Goal: Task Accomplishment & Management: Use online tool/utility

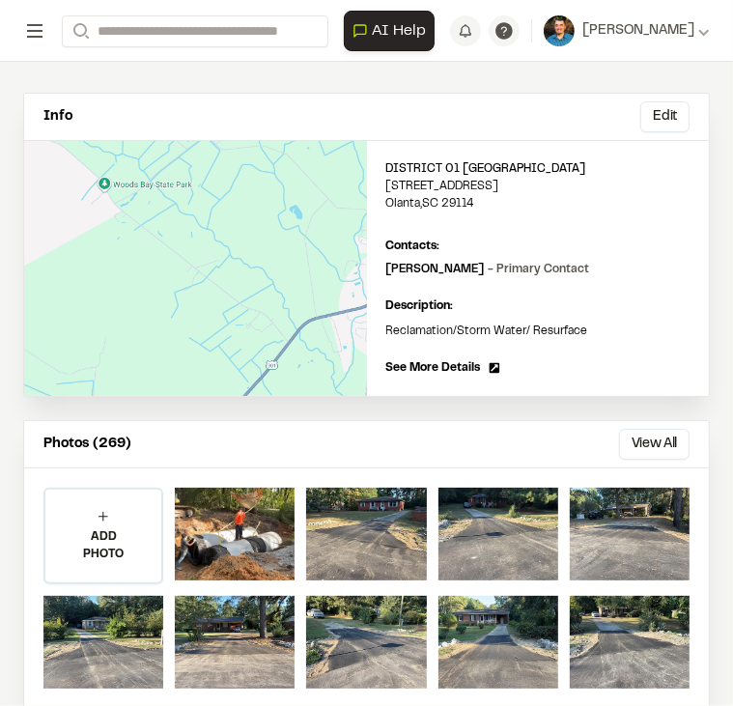
click at [39, 31] on rect at bounding box center [34, 31] width 15 height 2
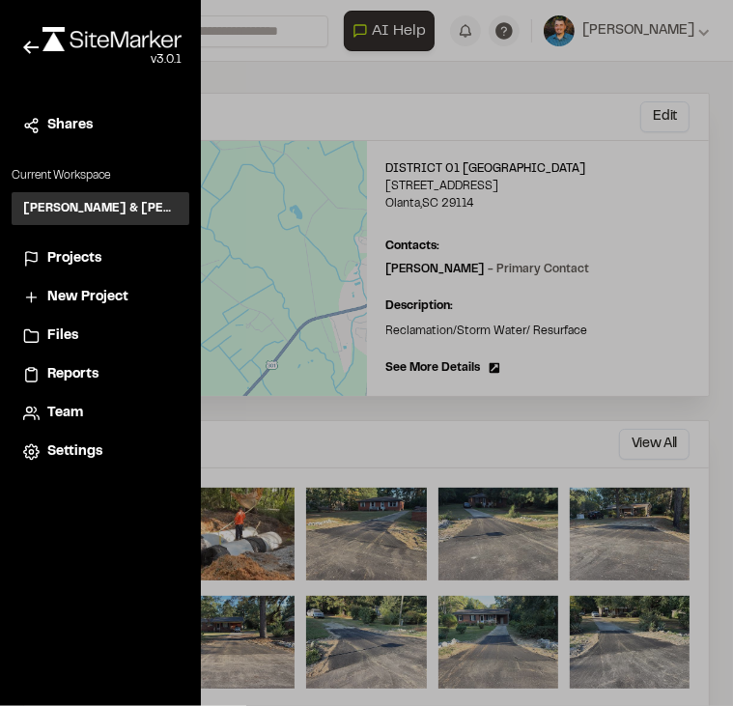
click at [55, 329] on span "Files" at bounding box center [62, 335] width 31 height 21
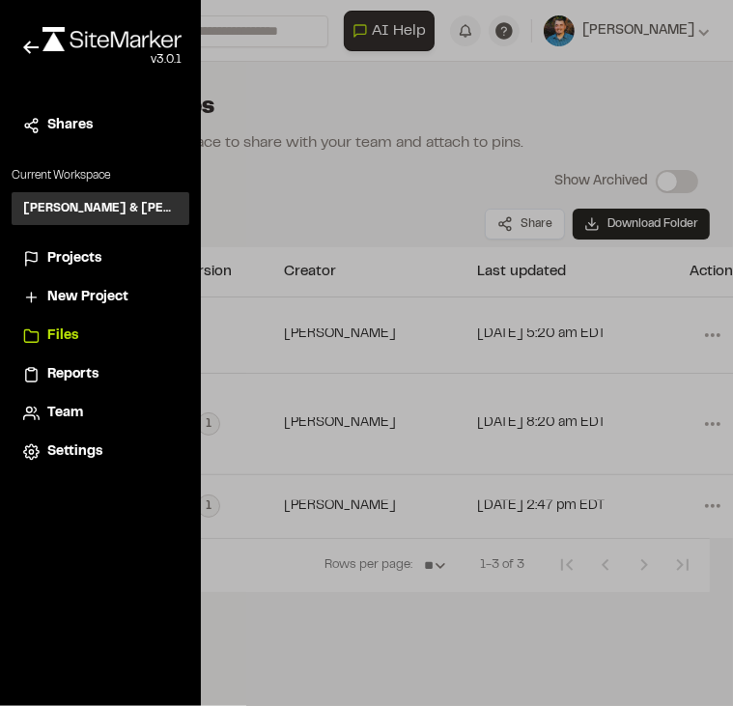
click at [55, 328] on span "Files" at bounding box center [62, 335] width 31 height 21
click at [319, 181] on div at bounding box center [366, 353] width 733 height 706
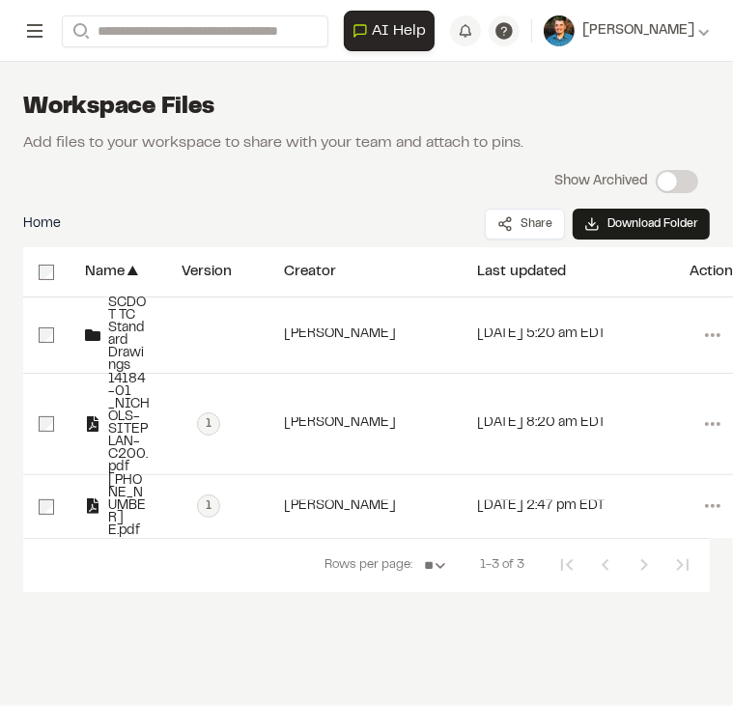
click at [41, 40] on icon at bounding box center [34, 30] width 23 height 23
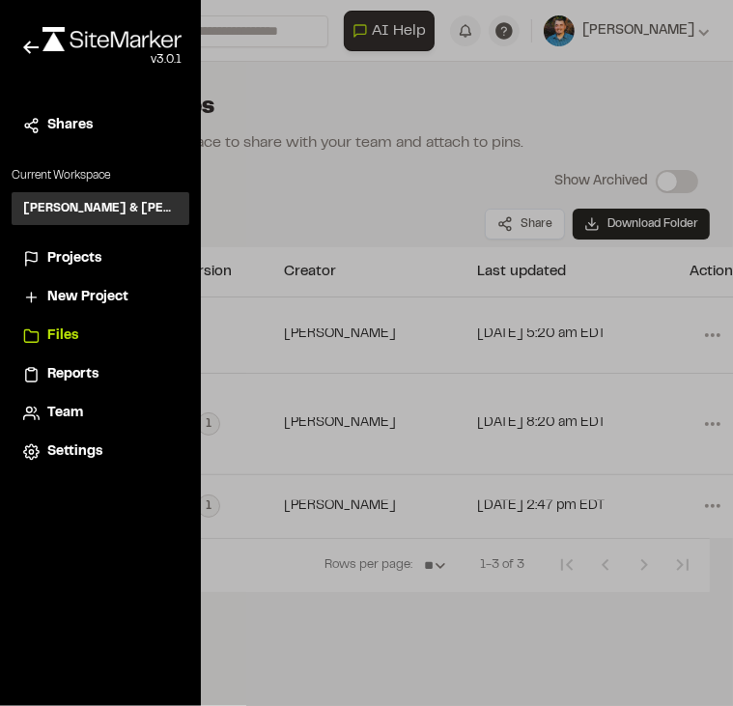
click at [78, 256] on span "Projects" at bounding box center [74, 258] width 54 height 21
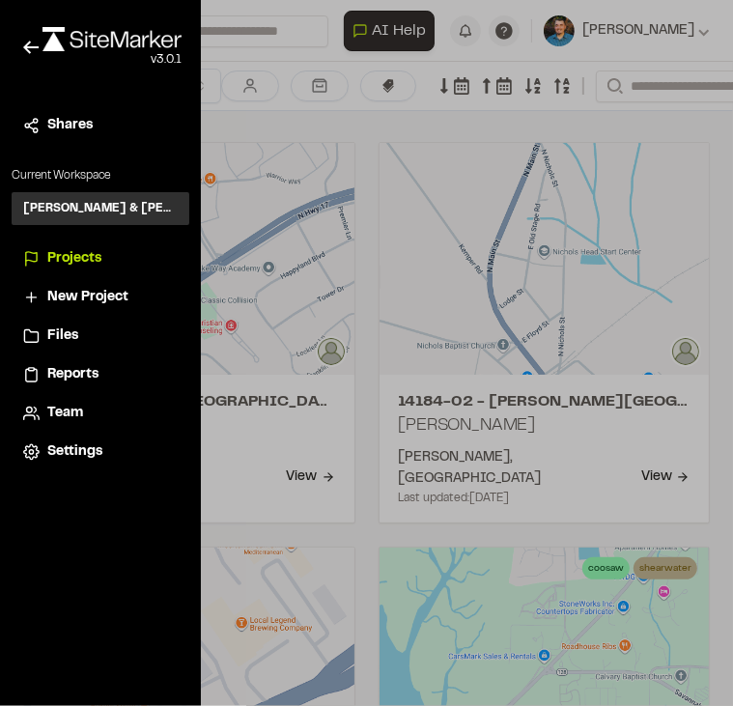
click at [342, 271] on div at bounding box center [366, 353] width 733 height 706
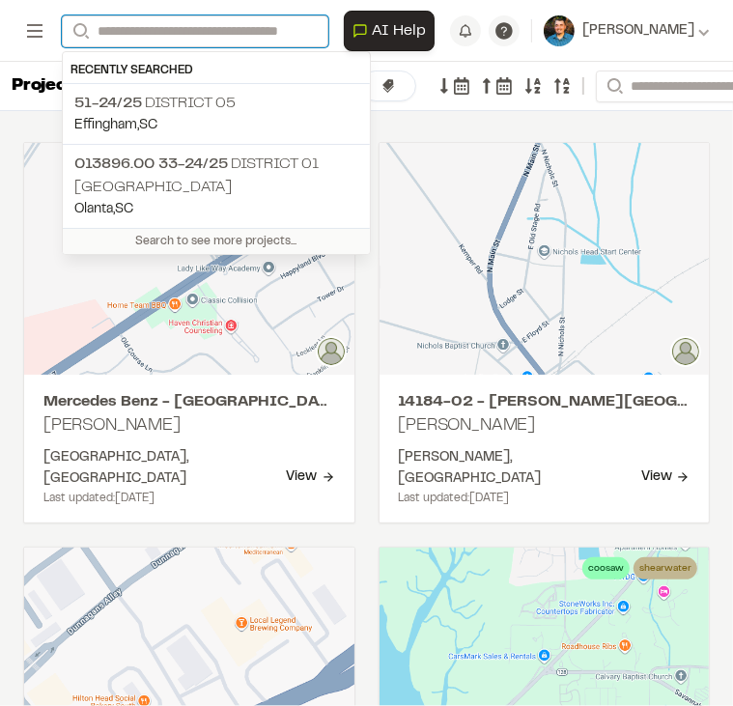
click at [196, 30] on input "Search" at bounding box center [195, 31] width 266 height 32
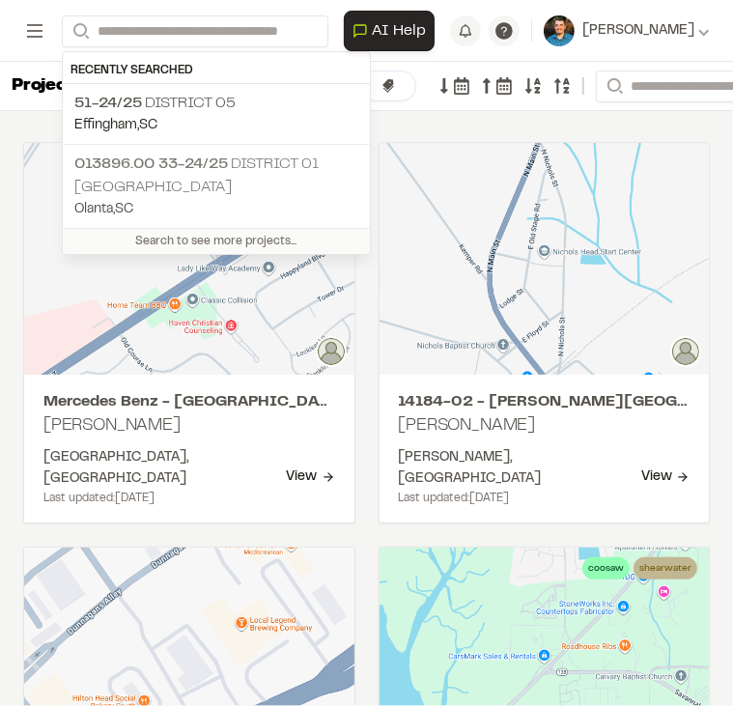
click at [182, 177] on p "013896.00 33-24/25 District 01 [GEOGRAPHIC_DATA]" at bounding box center [216, 176] width 284 height 46
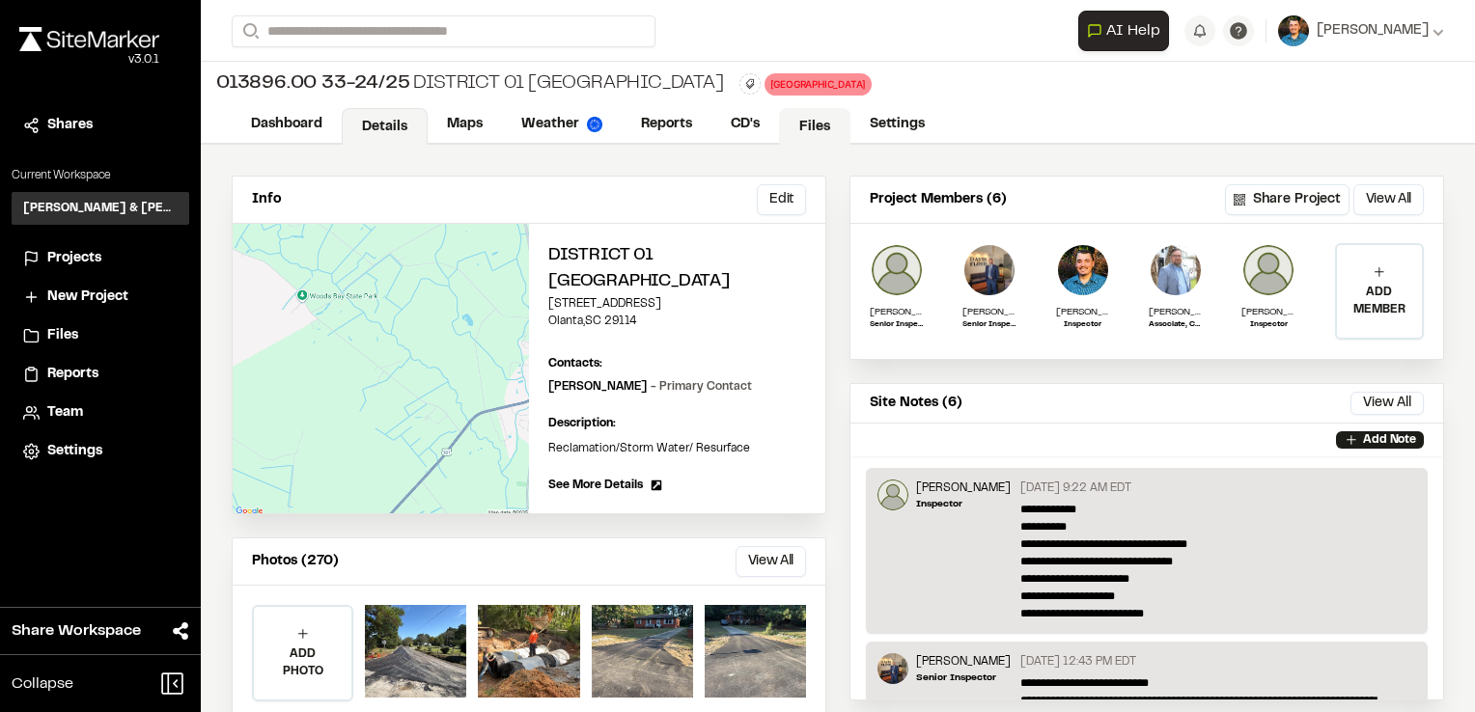
click at [799, 125] on link "Files" at bounding box center [814, 126] width 71 height 37
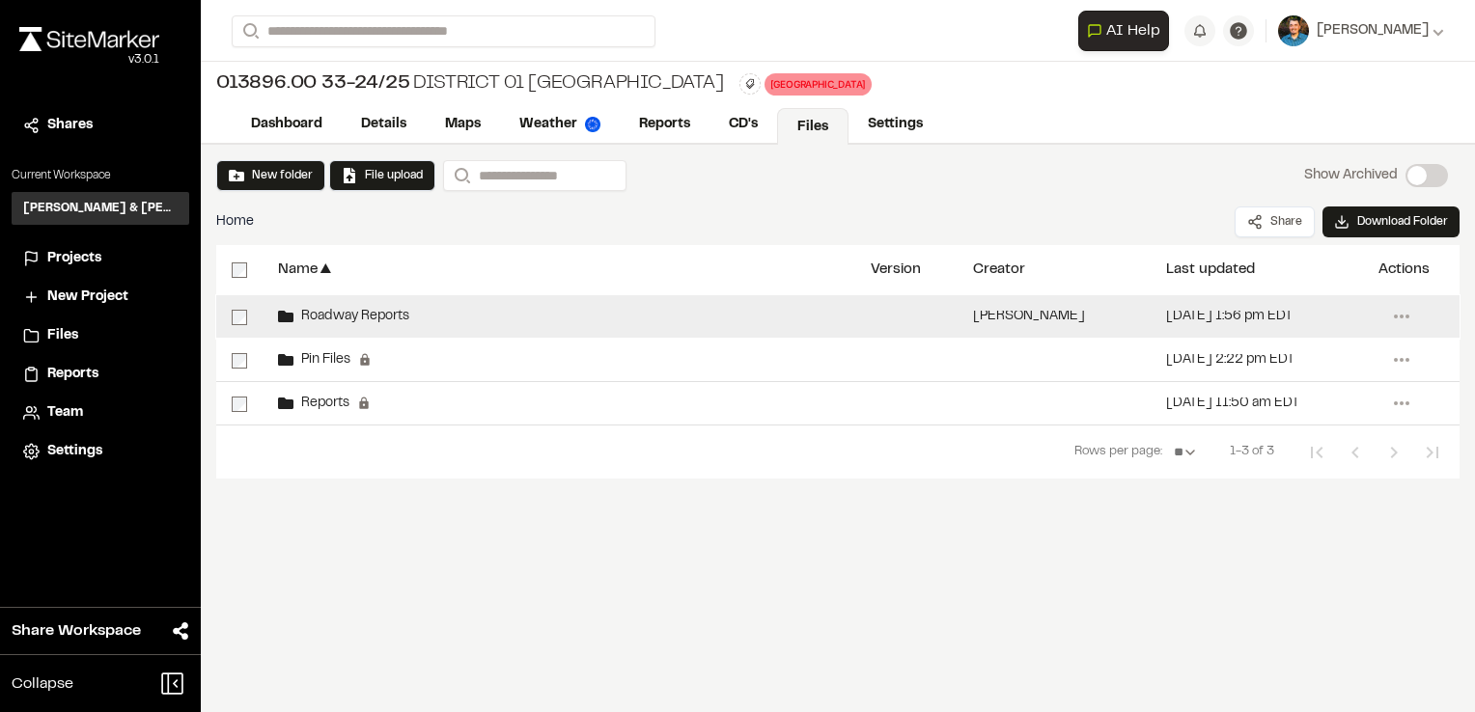
click at [587, 312] on div "Roadway Reports" at bounding box center [559, 316] width 593 height 42
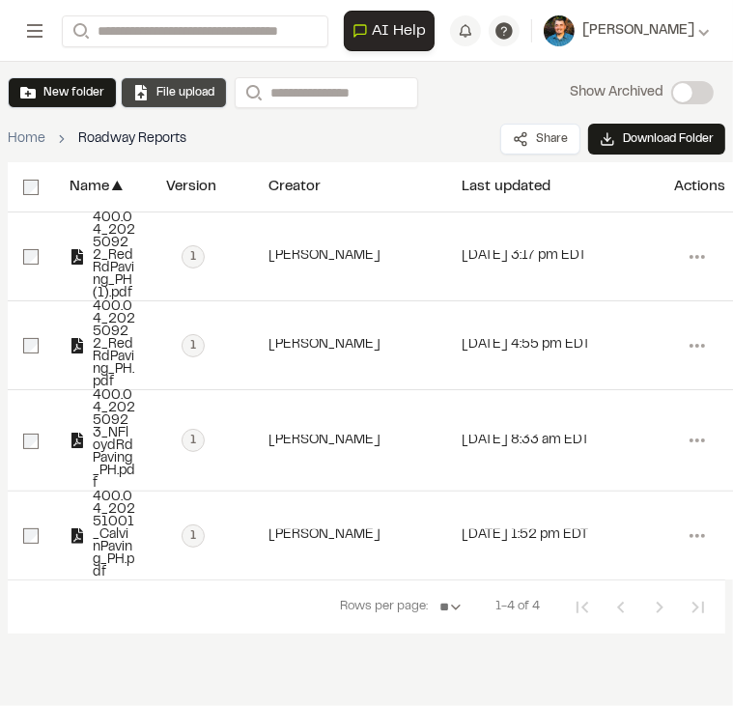
click at [210, 96] on button "File upload" at bounding box center [173, 92] width 81 height 17
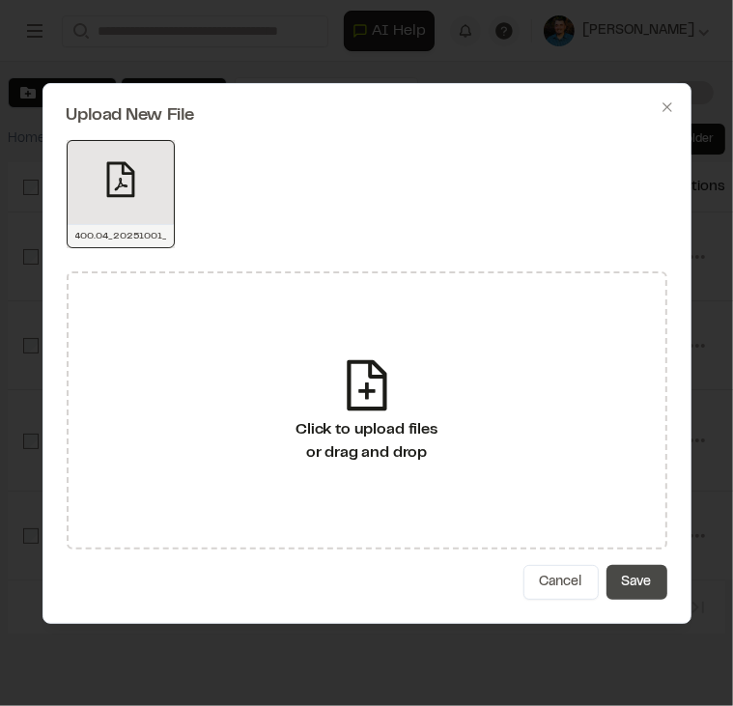
click at [630, 581] on button "Save" at bounding box center [636, 582] width 61 height 35
